Goal: Task Accomplishment & Management: Manage account settings

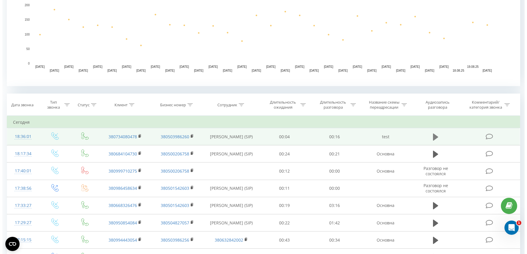
scroll to position [165, 0]
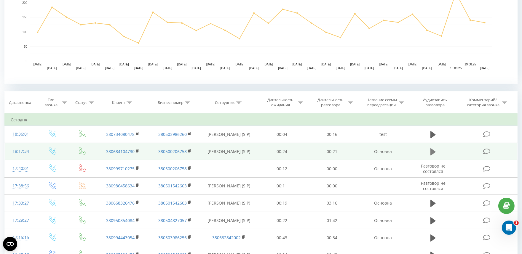
click at [432, 150] on icon at bounding box center [433, 152] width 5 height 7
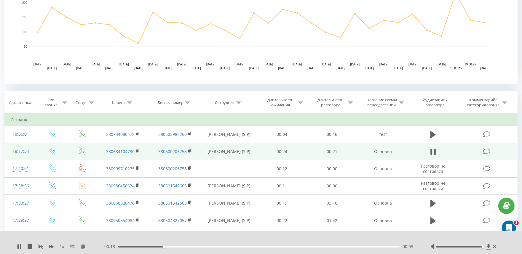
drag, startPoint x: 459, startPoint y: 247, endPoint x: 487, endPoint y: 159, distance: 92.3
click at [484, 244] on div at bounding box center [464, 247] width 67 height 6
click at [486, 150] on icon at bounding box center [486, 152] width 7 height 6
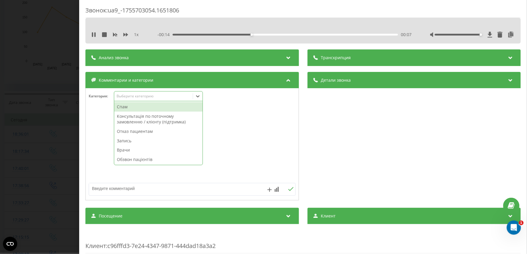
click at [197, 96] on icon at bounding box center [198, 97] width 4 height 2
click at [135, 110] on div "Спам" at bounding box center [158, 106] width 88 height 9
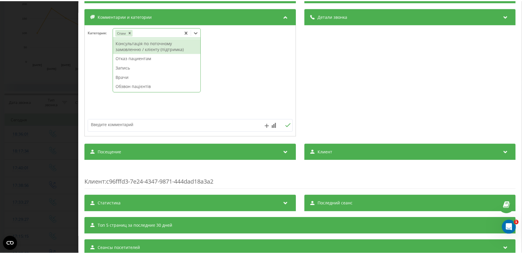
scroll to position [66, 0]
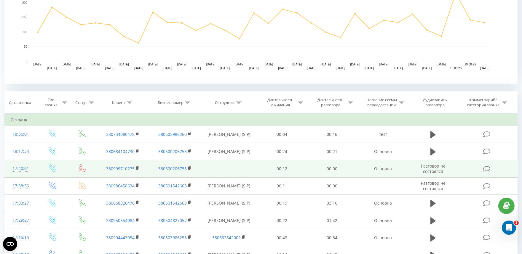
click at [485, 171] on icon at bounding box center [486, 169] width 7 height 6
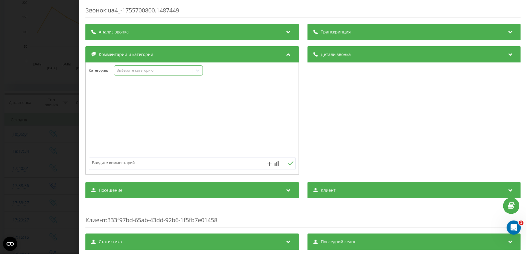
click at [197, 71] on icon at bounding box center [198, 71] width 4 height 2
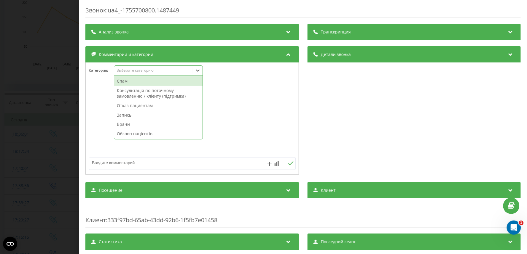
click at [131, 84] on div "Спам" at bounding box center [158, 81] width 88 height 9
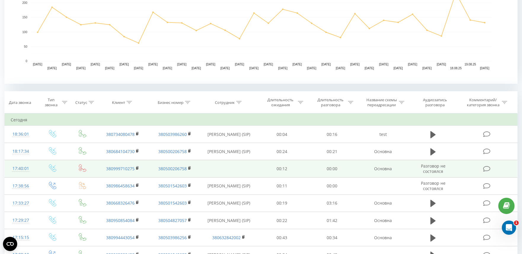
click at [486, 171] on icon at bounding box center [486, 169] width 7 height 6
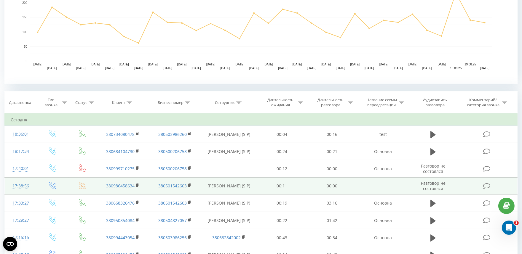
click at [488, 186] on icon at bounding box center [486, 186] width 7 height 6
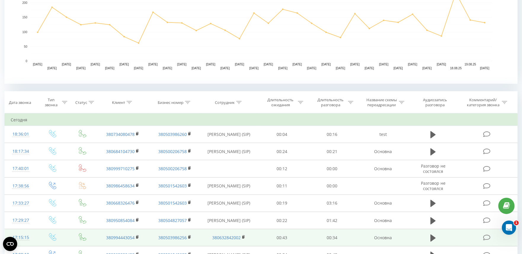
scroll to position [198, 0]
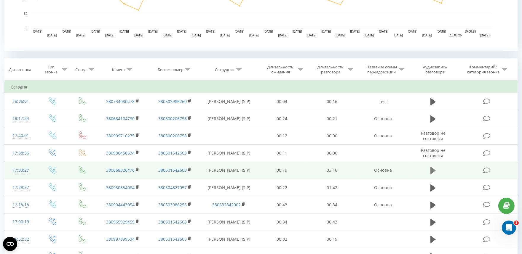
click at [432, 169] on icon at bounding box center [433, 170] width 5 height 7
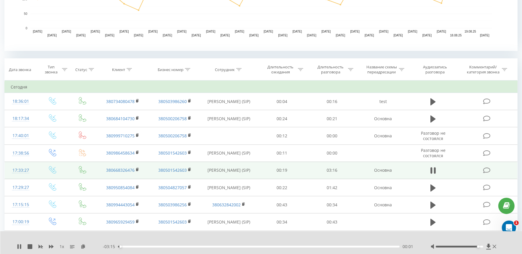
drag, startPoint x: 459, startPoint y: 247, endPoint x: 481, endPoint y: 246, distance: 22.3
click at [481, 246] on div at bounding box center [464, 247] width 67 height 6
click at [485, 169] on icon at bounding box center [486, 171] width 7 height 6
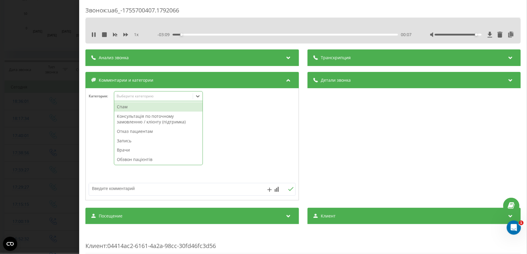
click at [198, 96] on icon at bounding box center [198, 96] width 6 height 6
click at [155, 141] on div "Запись" at bounding box center [158, 140] width 88 height 9
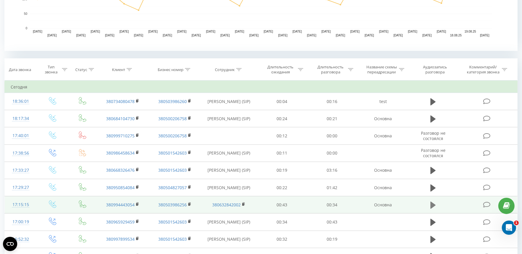
click at [435, 204] on icon at bounding box center [433, 205] width 5 height 7
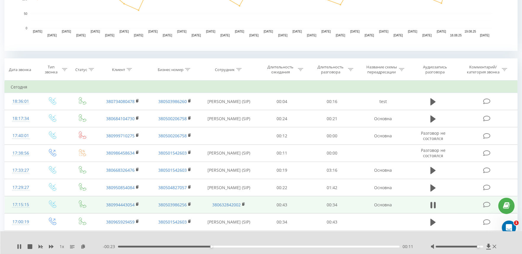
drag, startPoint x: 458, startPoint y: 246, endPoint x: 478, endPoint y: 246, distance: 19.9
click at [478, 246] on div "Accessibility label" at bounding box center [479, 247] width 2 height 2
click at [487, 205] on icon at bounding box center [486, 205] width 7 height 6
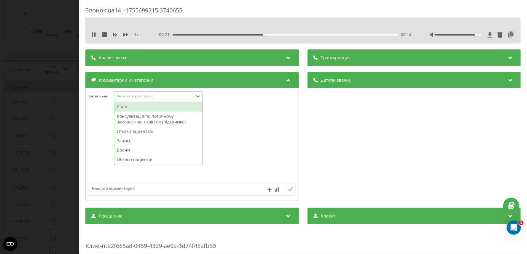
click at [196, 95] on icon at bounding box center [198, 96] width 6 height 6
click at [132, 108] on div "Спам" at bounding box center [158, 106] width 88 height 9
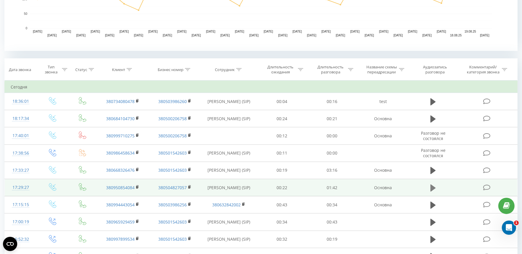
click at [433, 188] on icon at bounding box center [433, 187] width 5 height 7
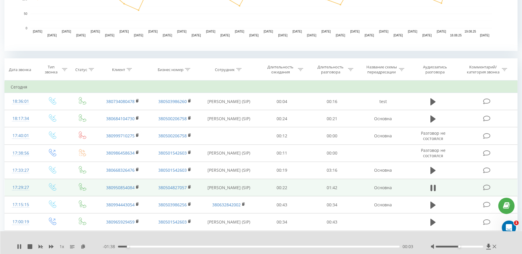
click at [487, 186] on icon at bounding box center [486, 188] width 7 height 6
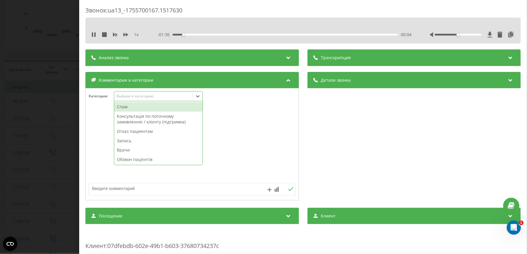
click at [199, 96] on icon at bounding box center [198, 96] width 6 height 6
click at [128, 141] on div "Запись" at bounding box center [158, 140] width 88 height 9
click at [247, 168] on div at bounding box center [192, 144] width 213 height 71
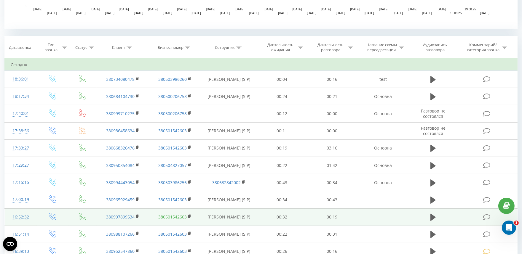
scroll to position [230, 0]
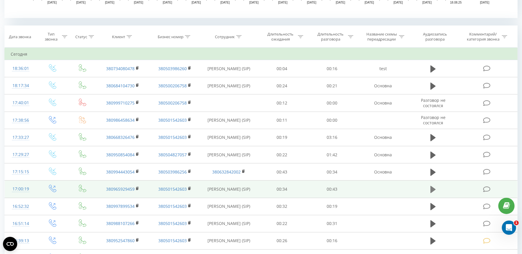
click at [431, 187] on icon at bounding box center [433, 189] width 5 height 7
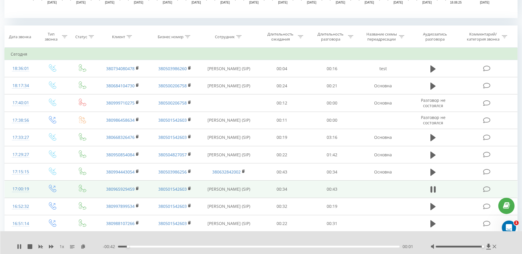
drag, startPoint x: 460, startPoint y: 248, endPoint x: 482, endPoint y: 246, distance: 22.6
click at [482, 246] on div "Accessibility label" at bounding box center [483, 247] width 2 height 2
click at [434, 190] on icon at bounding box center [433, 190] width 5 height 8
click at [434, 172] on icon at bounding box center [433, 172] width 5 height 7
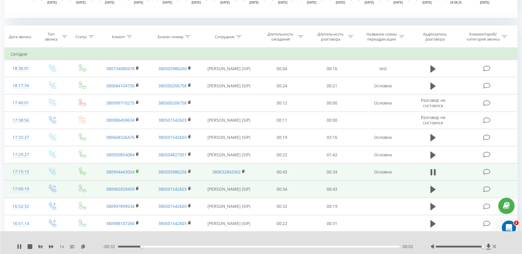
click at [138, 170] on icon at bounding box center [137, 172] width 3 height 4
click at [136, 170] on td "380994443054" at bounding box center [123, 172] width 52 height 17
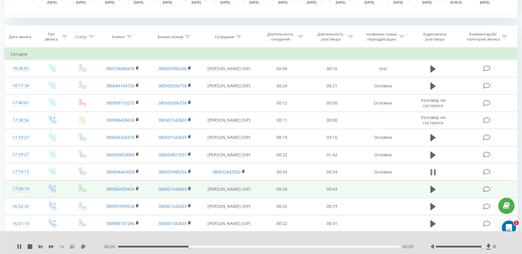
click at [431, 171] on icon at bounding box center [432, 172] width 2 height 7
click at [435, 156] on icon at bounding box center [433, 155] width 5 height 8
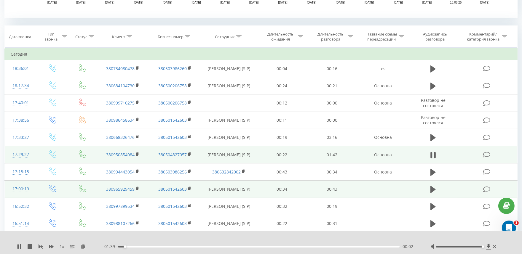
click at [136, 152] on td "380950854084" at bounding box center [123, 155] width 52 height 17
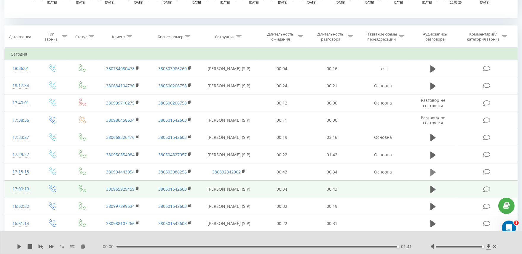
click at [433, 173] on icon at bounding box center [433, 172] width 5 height 7
click at [430, 172] on button at bounding box center [433, 172] width 9 height 9
click at [432, 155] on icon at bounding box center [433, 155] width 5 height 7
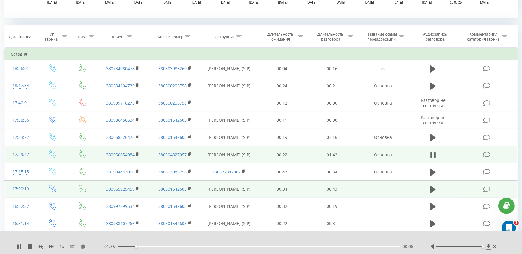
click at [485, 152] on icon at bounding box center [486, 155] width 7 height 6
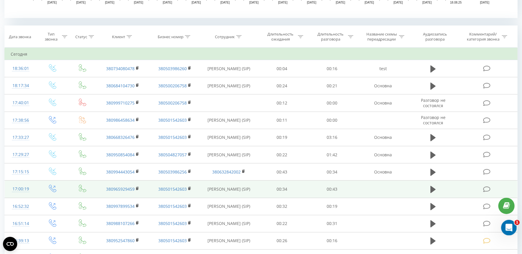
click at [508, 224] on icon "Открыть службу сообщений Intercom" at bounding box center [509, 227] width 10 height 10
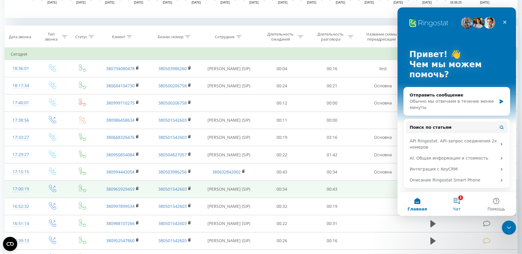
click at [455, 200] on button "1 Чат" at bounding box center [456, 205] width 39 height 24
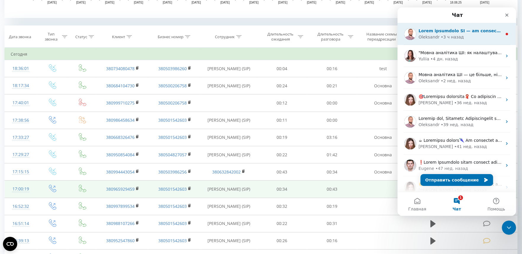
click at [442, 42] on div "Oleksandr • 3 ч назад" at bounding box center [456, 34] width 119 height 22
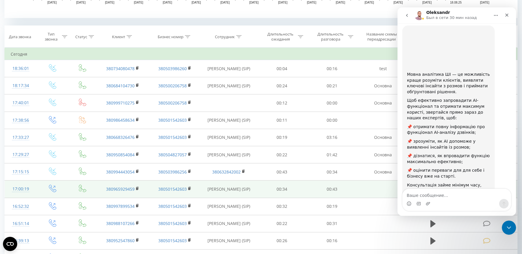
scroll to position [58, 0]
